Goal: Task Accomplishment & Management: Manage account settings

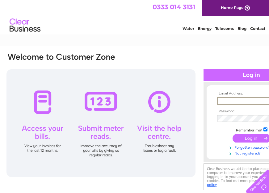
click at [232, 101] on input "text" at bounding box center [249, 100] width 64 height 7
click at [234, 101] on input "text" at bounding box center [249, 100] width 64 height 7
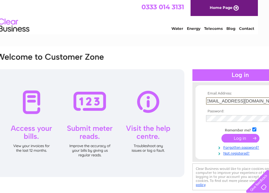
scroll to position [0, 5]
type input "metaliumaccounts@hotmail.co.uk"
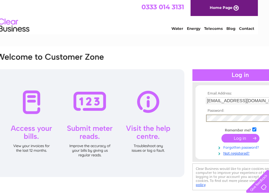
click at [239, 147] on link "Forgotten password?" at bounding box center [241, 147] width 70 height 6
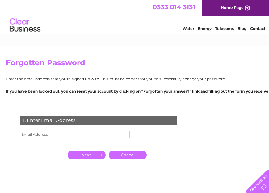
click at [77, 134] on input "text" at bounding box center [98, 134] width 64 height 7
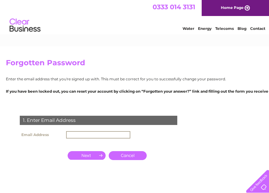
type input "metaliumaccounts@hotmail.co.uk"
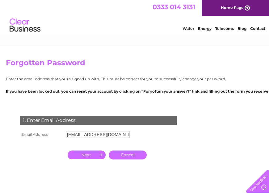
click at [92, 155] on input "button" at bounding box center [87, 155] width 38 height 9
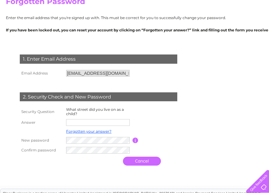
scroll to position [62, 0]
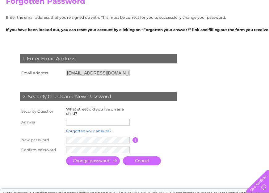
click at [99, 122] on input "text" at bounding box center [98, 122] width 64 height 7
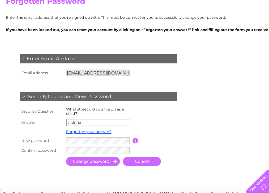
type input "victoria"
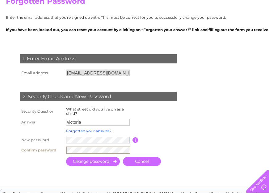
click at [98, 161] on input "submit" at bounding box center [93, 161] width 54 height 9
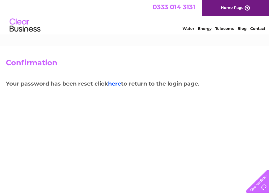
click at [117, 84] on link "here" at bounding box center [114, 84] width 13 height 7
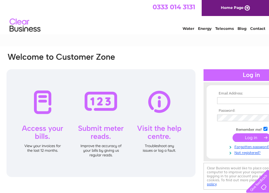
type input "[EMAIL_ADDRESS][DOMAIN_NAME]"
click at [255, 138] on input "submit" at bounding box center [251, 138] width 38 height 9
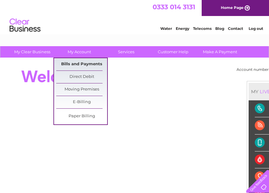
click at [84, 62] on link "Bills and Payments" at bounding box center [81, 64] width 51 height 12
click at [90, 65] on link "Bills and Payments" at bounding box center [81, 64] width 51 height 12
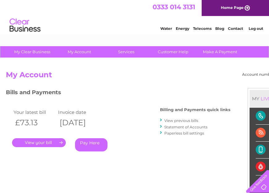
click at [41, 141] on link "." at bounding box center [39, 142] width 54 height 9
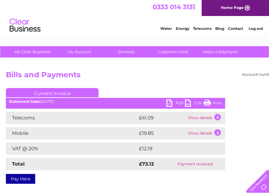
click at [171, 103] on link "PDF" at bounding box center [175, 104] width 19 height 9
